Goal: Obtain resource: Download file/media

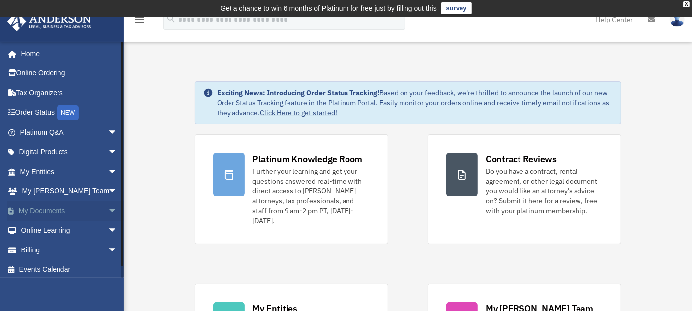
click at [108, 208] on span "arrow_drop_down" at bounding box center [118, 211] width 20 height 20
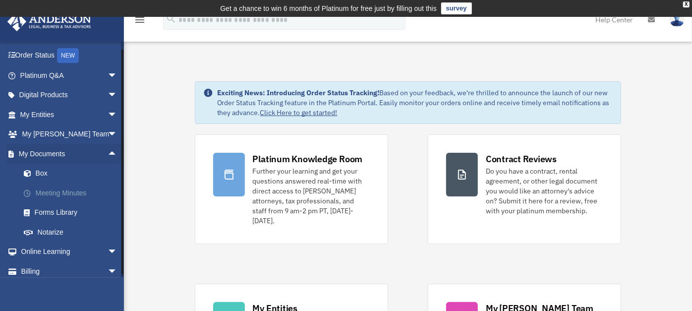
scroll to position [60, 0]
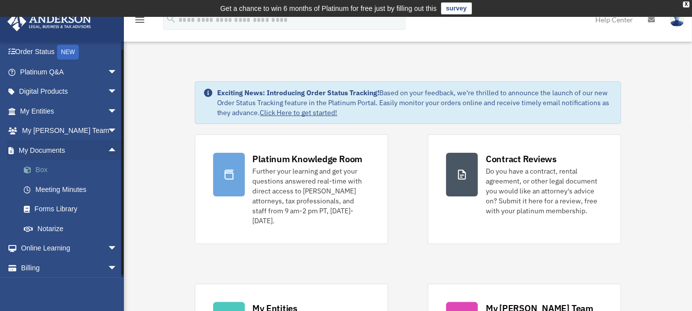
click at [44, 169] on link "Box" at bounding box center [73, 170] width 118 height 20
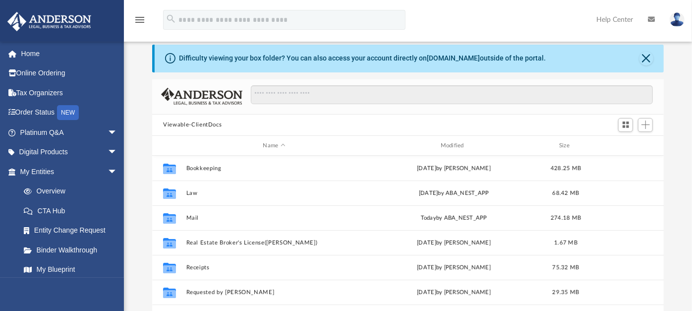
scroll to position [37, 0]
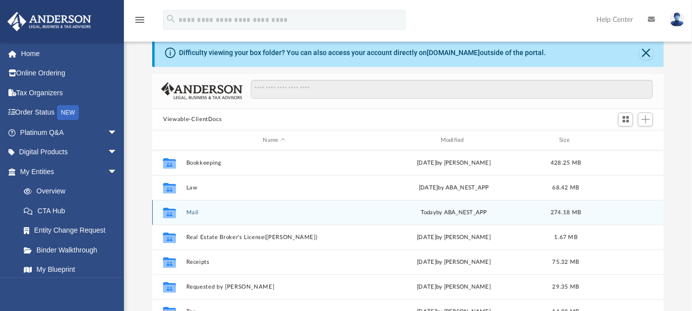
click at [194, 211] on button "Mail" at bounding box center [273, 212] width 175 height 6
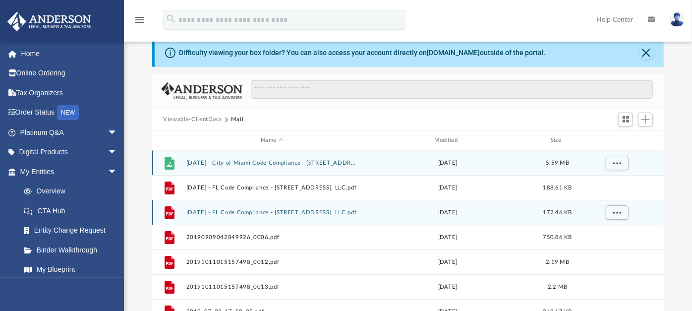
scroll to position [8, 9]
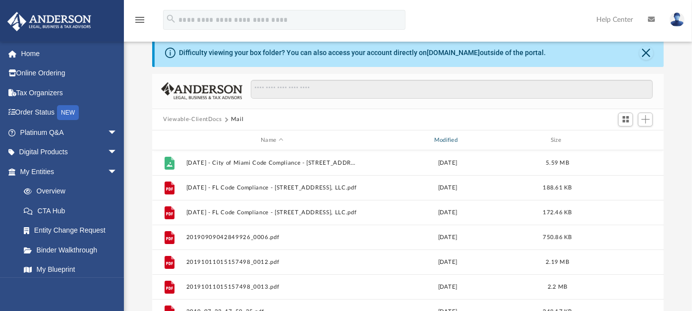
click at [440, 142] on div "Modified" at bounding box center [448, 140] width 172 height 9
click at [439, 142] on div "Modified" at bounding box center [448, 140] width 172 height 9
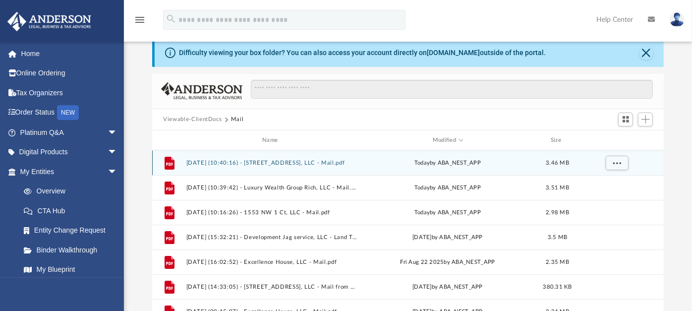
click at [278, 166] on div "File [DATE] (10:40:16) - 420 Nw 59 Terrace, LLC - Mail.pdf [DATE] by ABA_NEST_A…" at bounding box center [408, 162] width 512 height 25
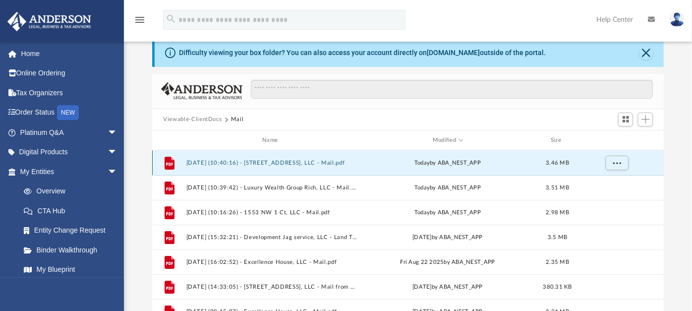
click at [278, 166] on div "File [DATE] (10:40:16) - 420 Nw 59 Terrace, LLC - Mail.pdf [DATE] by ABA_NEST_A…" at bounding box center [408, 162] width 512 height 25
click at [274, 163] on button "[DATE] (10:40:16) - [STREET_ADDRESS], LLC - Mail.pdf" at bounding box center [272, 163] width 172 height 6
